Goal: Task Accomplishment & Management: Manage account settings

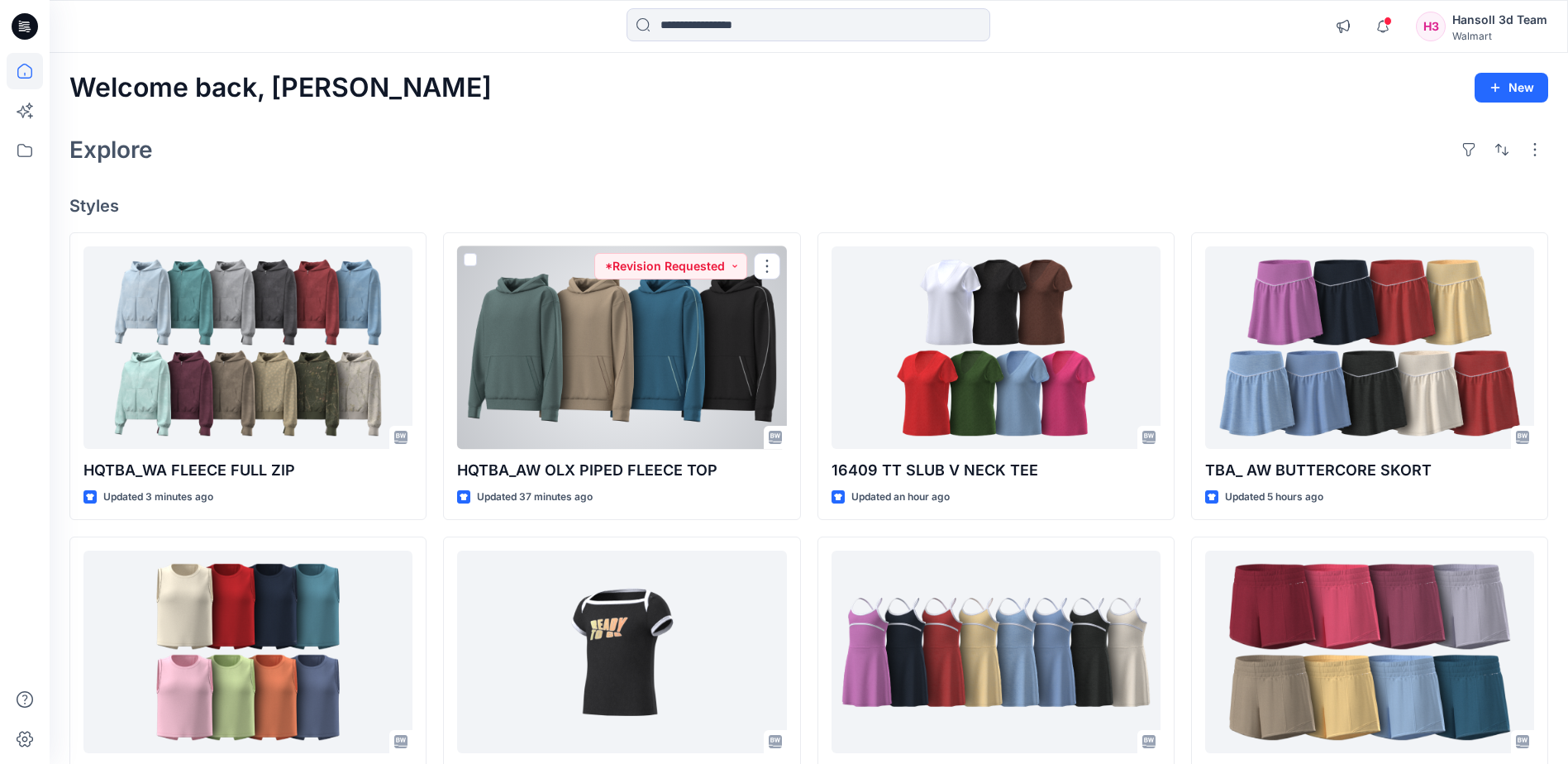
click at [577, 397] on div at bounding box center [621, 347] width 329 height 202
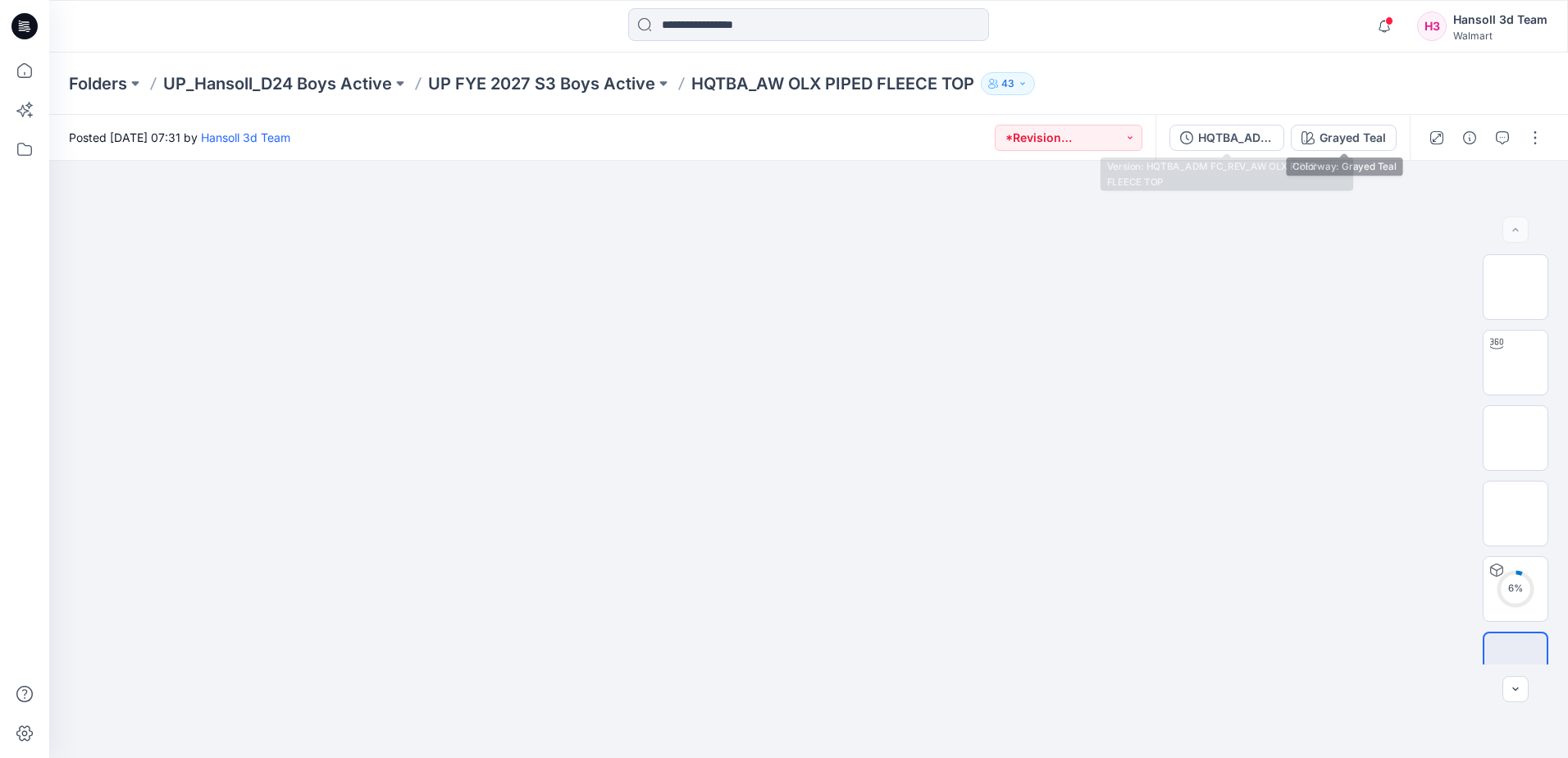
click at [1214, 122] on div "HQTBA_ADM FC_REV_AW OLX PIPED FLEECE TOP Grayed Teal" at bounding box center [1283, 138] width 255 height 46
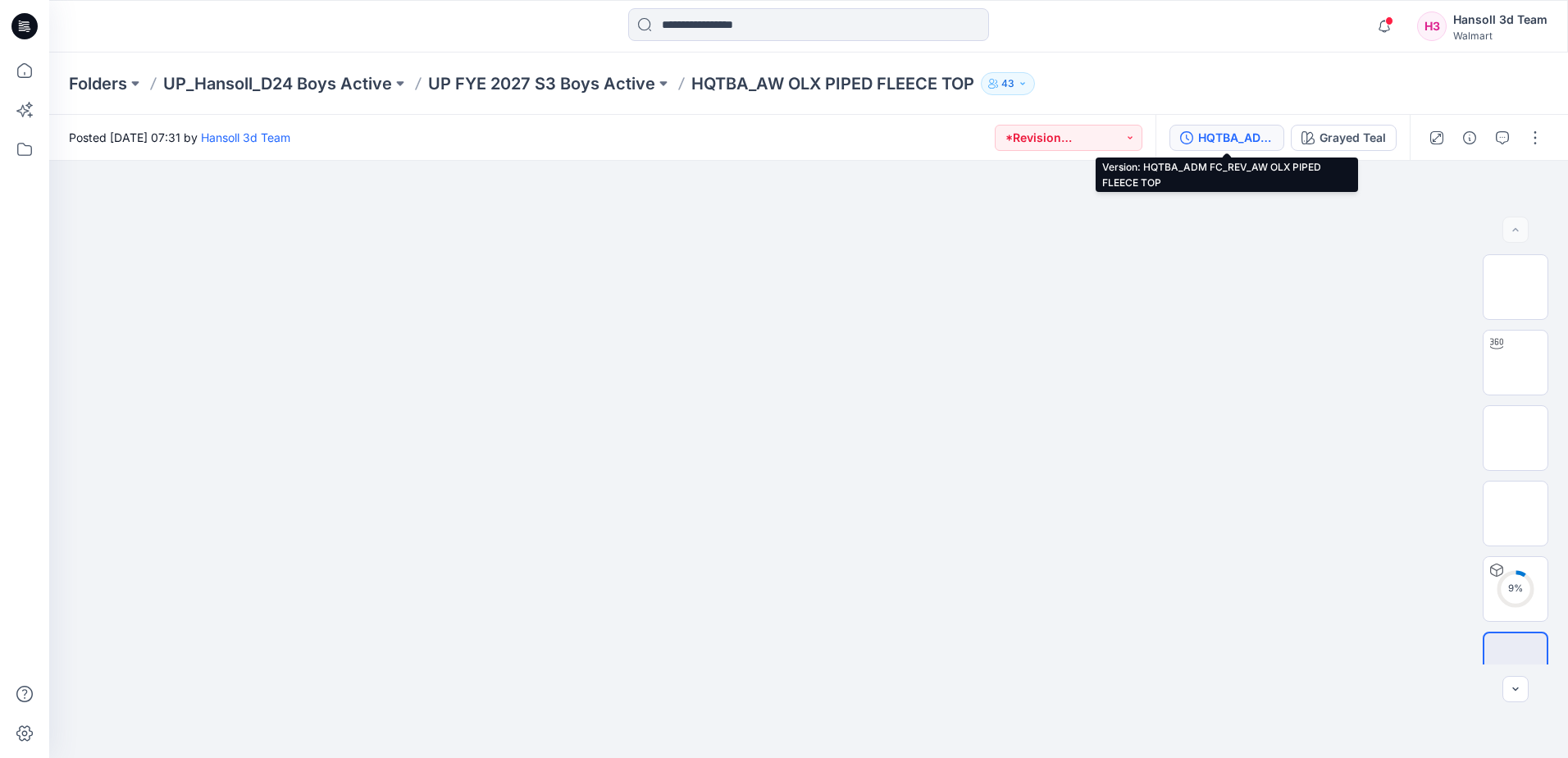
click at [1217, 149] on button "HQTBA_ADM FC_REV_AW OLX PIPED FLEECE TOP" at bounding box center [1227, 138] width 115 height 26
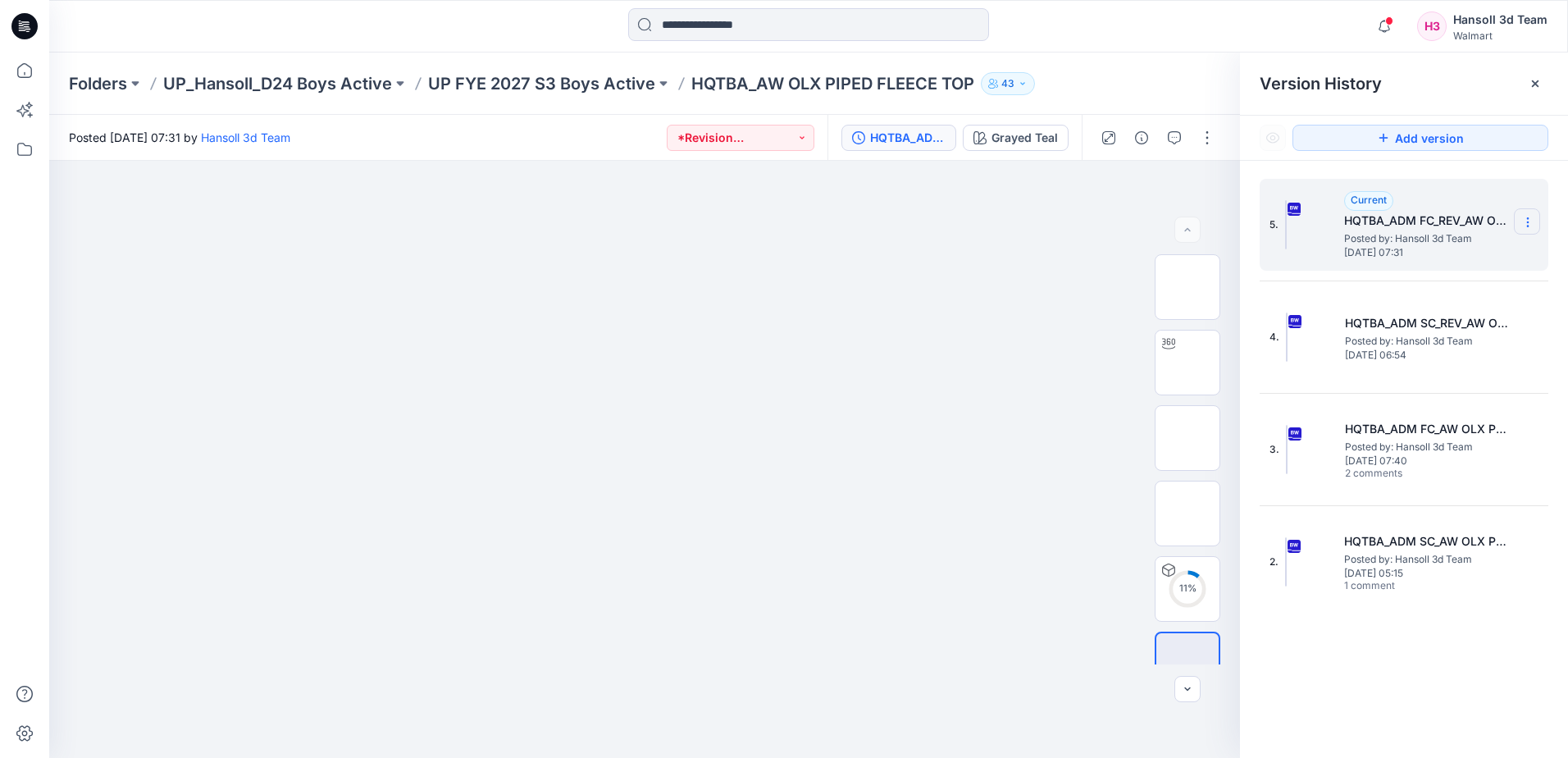
click at [1537, 229] on section at bounding box center [1527, 222] width 26 height 26
click at [1396, 360] on span "Delete Version" at bounding box center [1415, 360] width 77 height 20
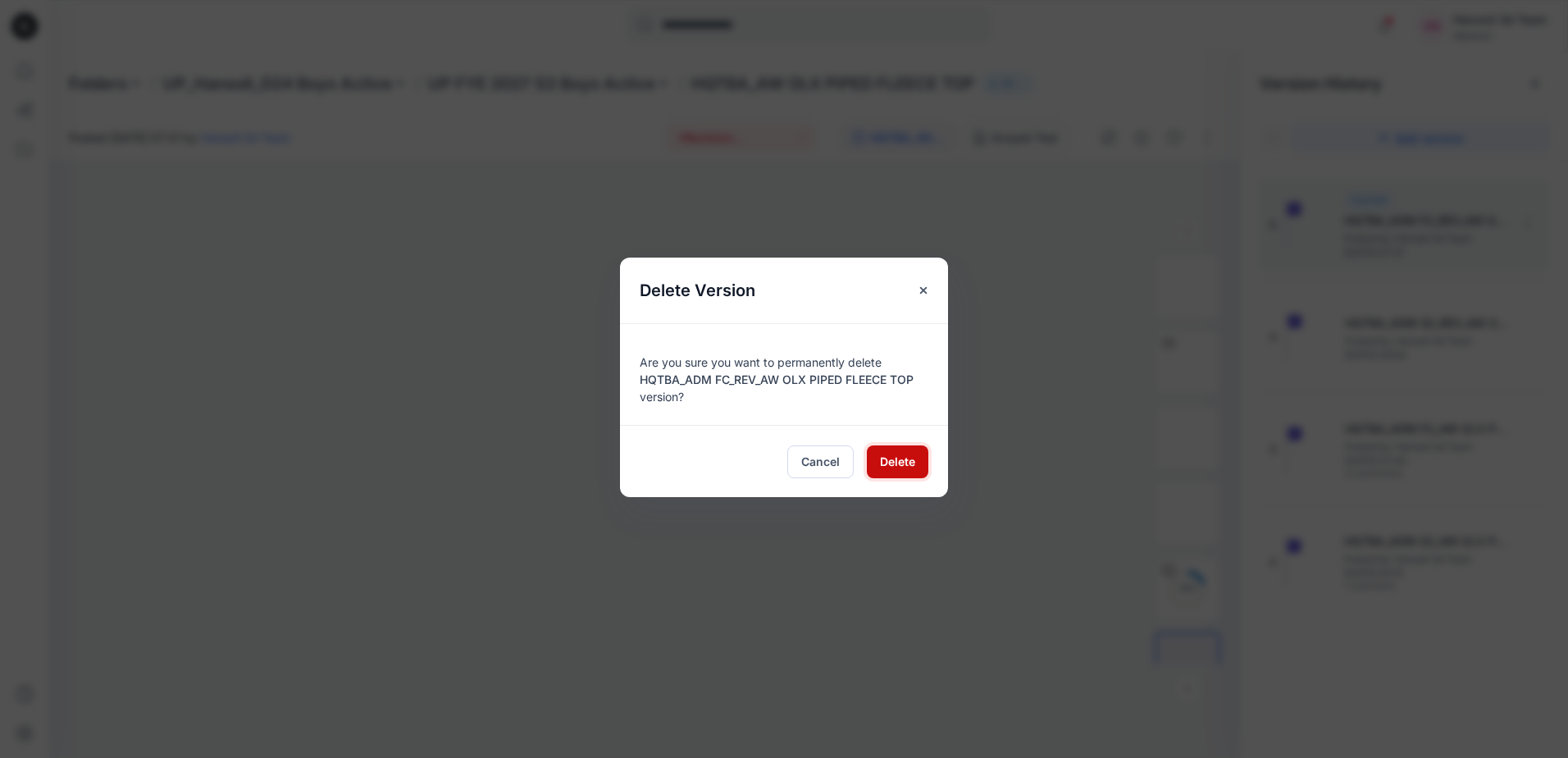
drag, startPoint x: 922, startPoint y: 465, endPoint x: 911, endPoint y: 458, distance: 13.0
click at [921, 463] on button "Delete" at bounding box center [897, 462] width 62 height 33
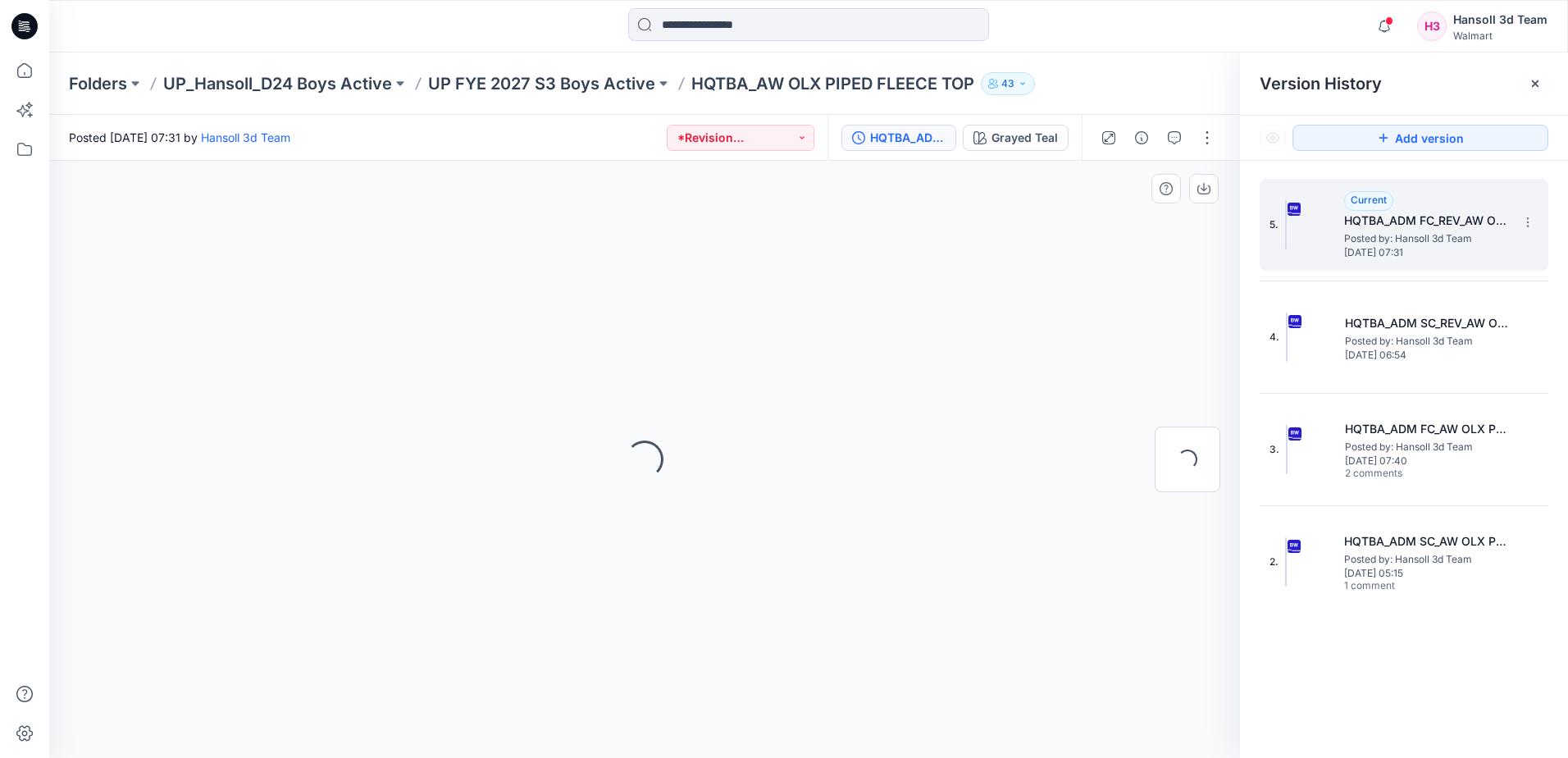
click at [898, 460] on div "Loading..." at bounding box center [644, 459] width 1191 height 598
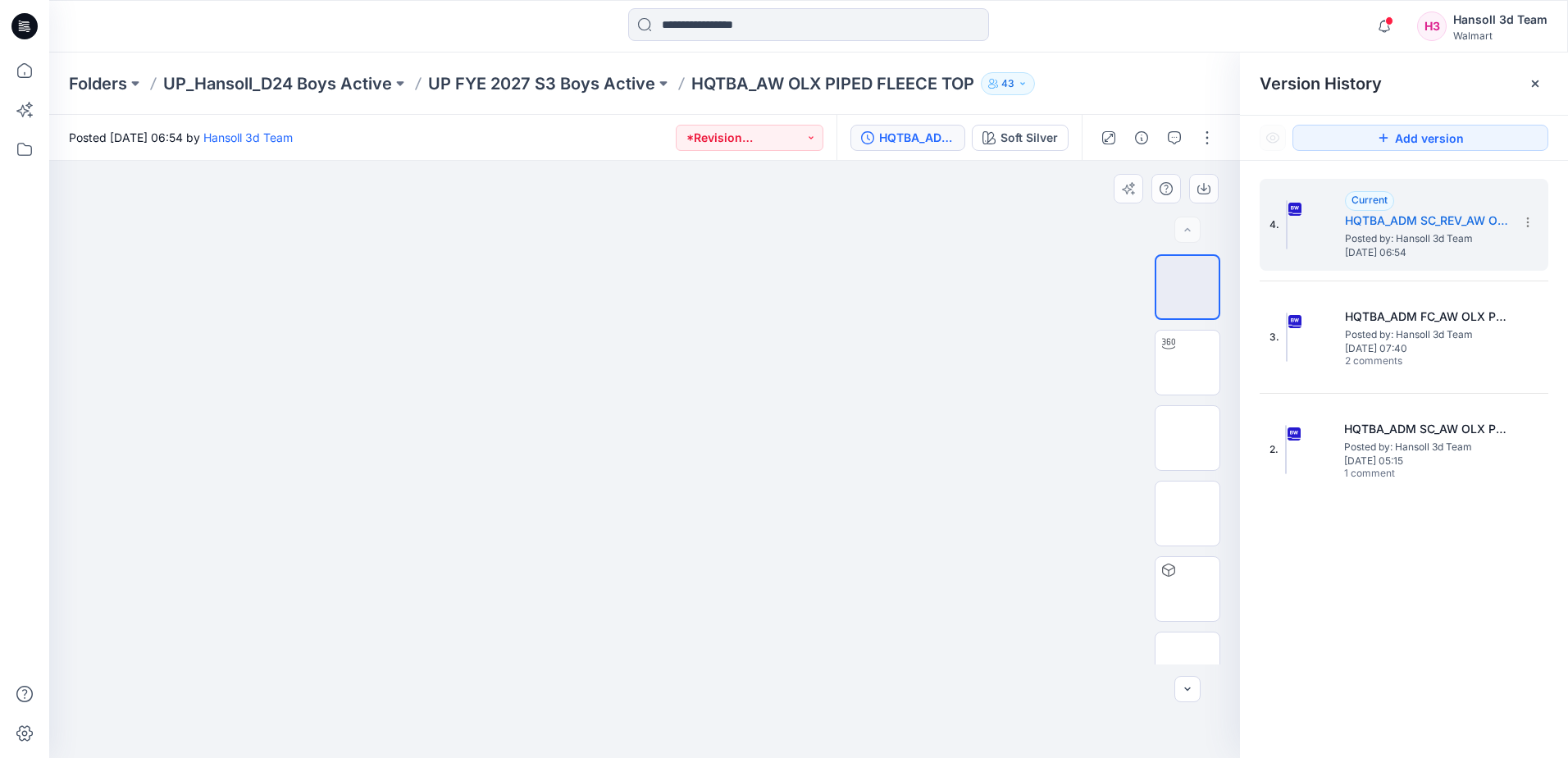
click at [65, 316] on div at bounding box center [644, 459] width 1191 height 598
click at [163, 312] on div at bounding box center [644, 459] width 1191 height 598
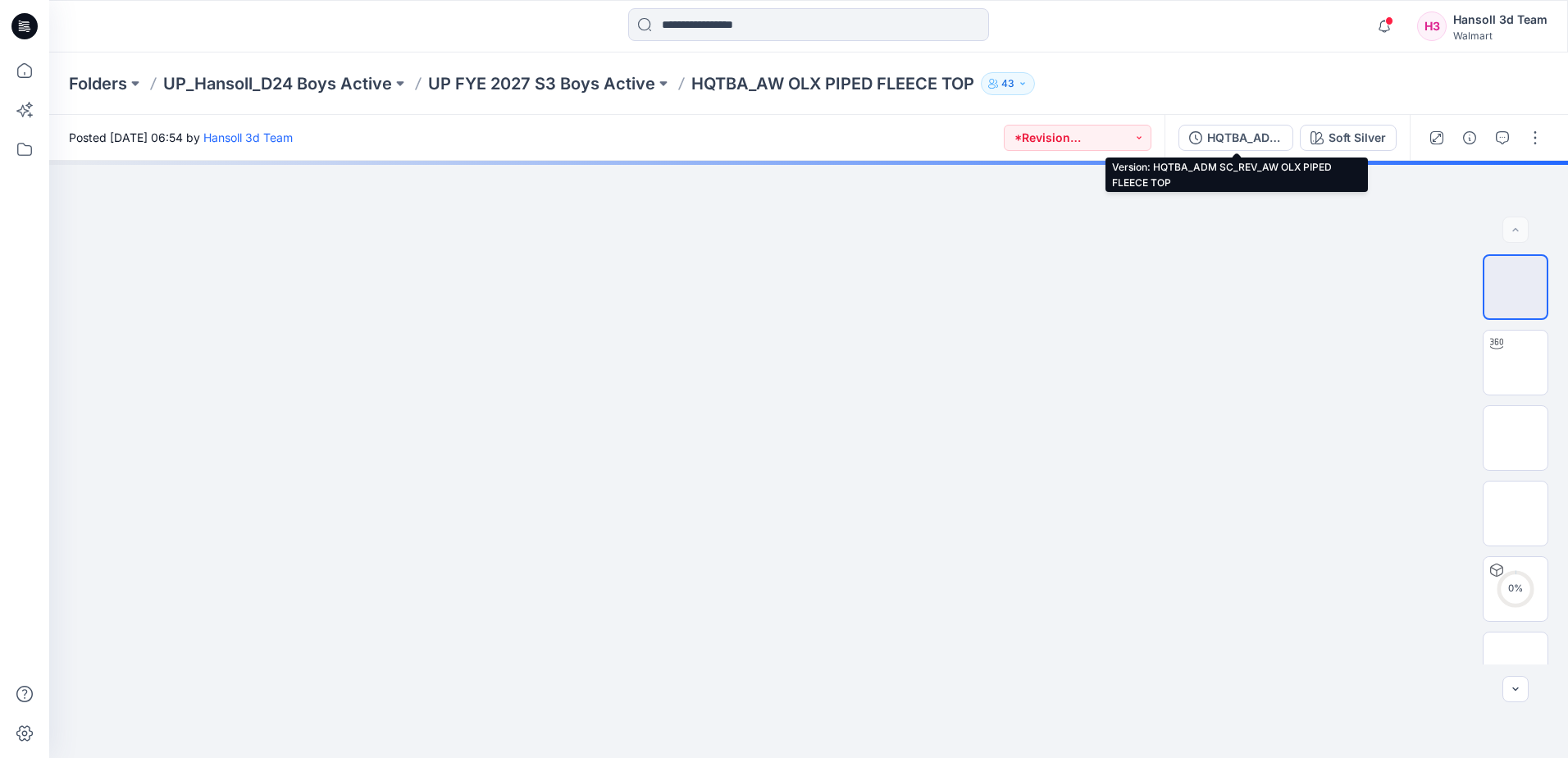
click at [1278, 139] on div "HQTBA_ADM SC_REV_AW OLX PIPED FLEECE TOP" at bounding box center [1245, 138] width 76 height 18
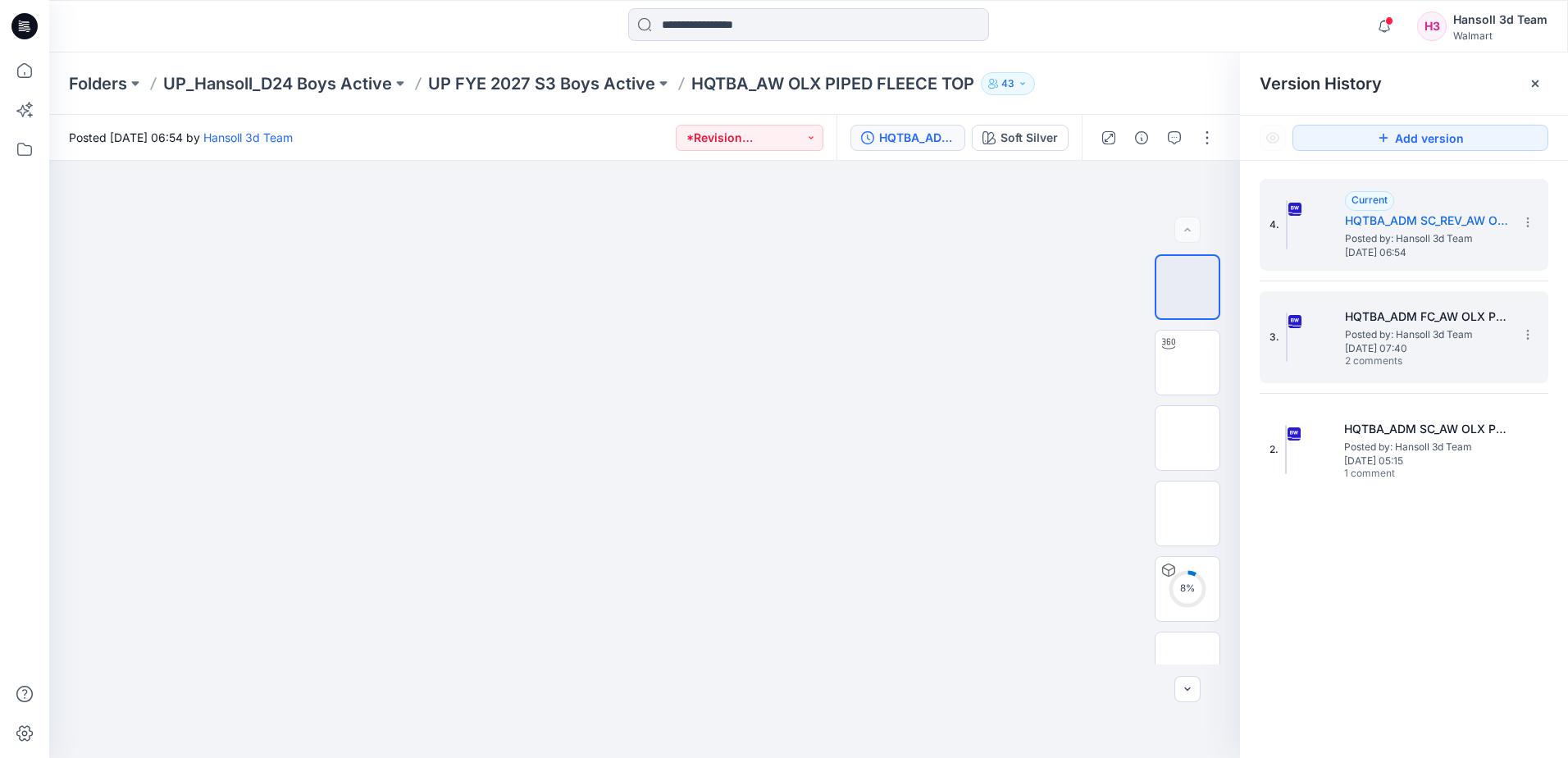
click at [1462, 345] on span "[DATE] 07:40" at bounding box center [1428, 348] width 164 height 11
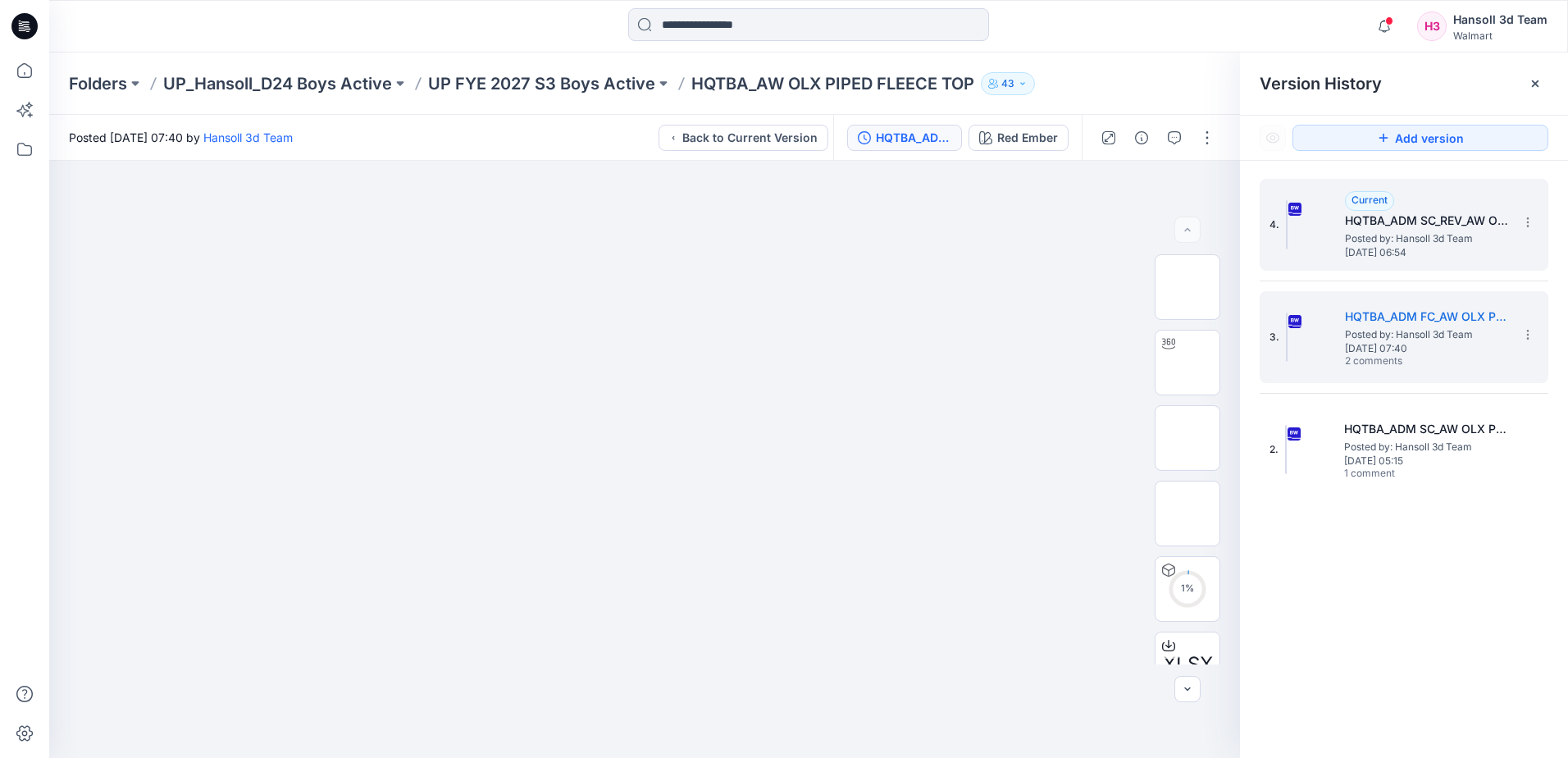
click at [1447, 237] on span "Posted by: Hansoll 3d Team" at bounding box center [1428, 238] width 164 height 17
